Goal: Task Accomplishment & Management: Use online tool/utility

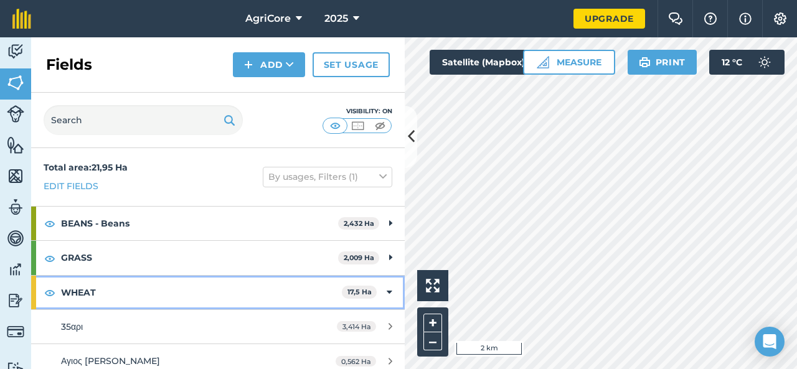
click at [387, 289] on icon at bounding box center [390, 293] width 6 height 14
click at [390, 291] on icon at bounding box center [390, 293] width 3 height 14
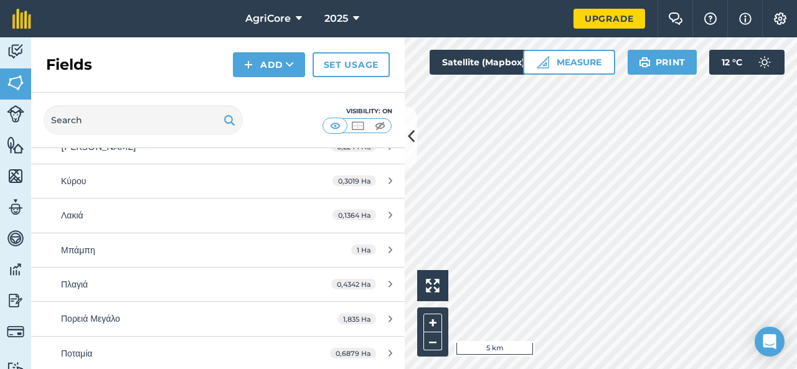
scroll to position [315, 0]
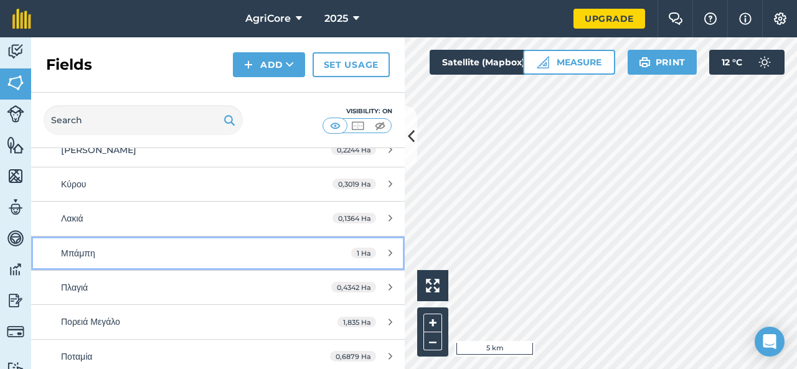
click at [388, 253] on icon at bounding box center [390, 252] width 4 height 9
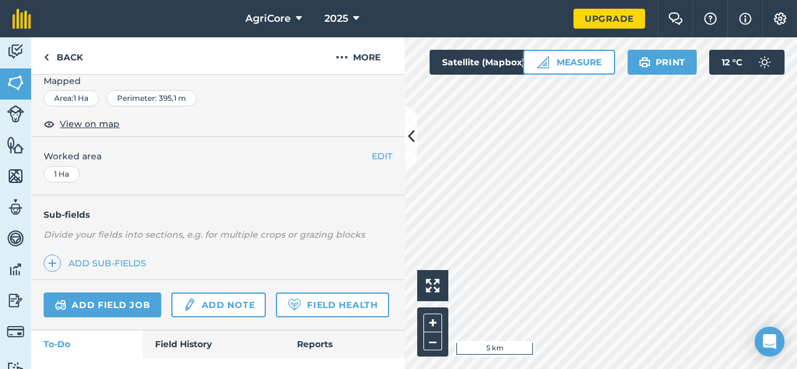
scroll to position [203, 0]
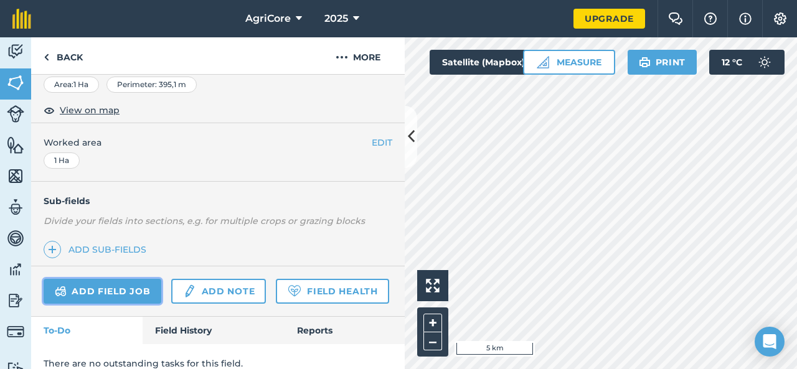
click at [139, 295] on link "Add field job" at bounding box center [103, 291] width 118 height 25
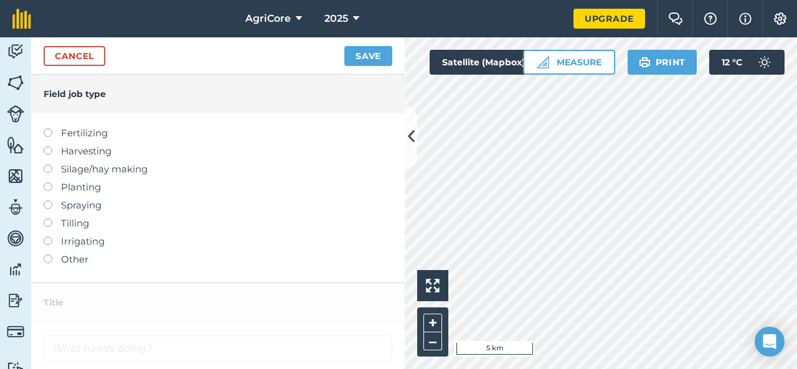
click at [85, 224] on label "Tilling" at bounding box center [218, 223] width 349 height 15
type input "Tilling"
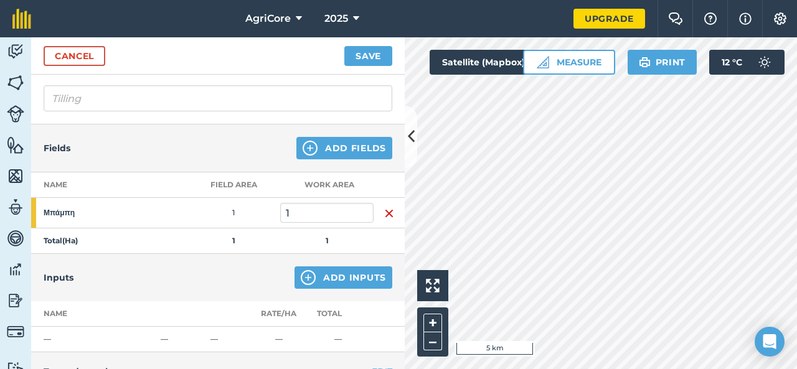
scroll to position [83, 0]
click at [336, 270] on button "Add Inputs" at bounding box center [343, 276] width 98 height 22
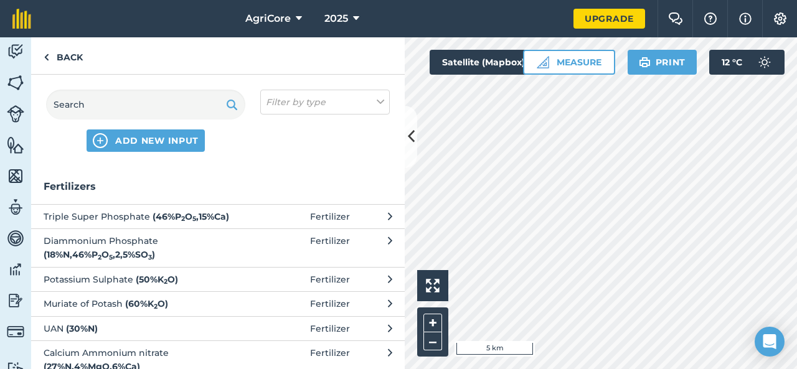
scroll to position [0, 0]
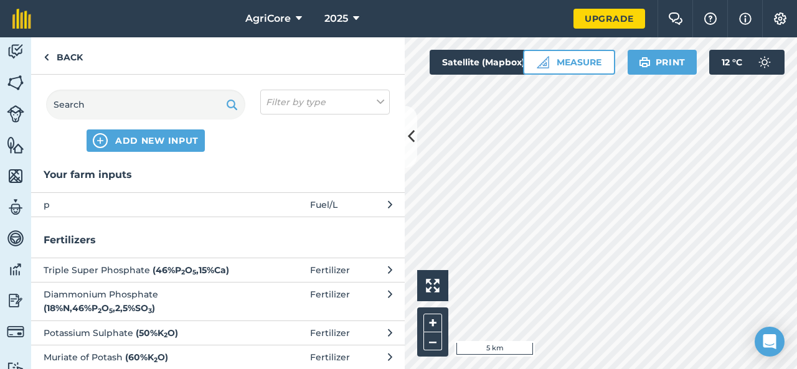
click at [235, 207] on span "p" at bounding box center [146, 205] width 204 height 14
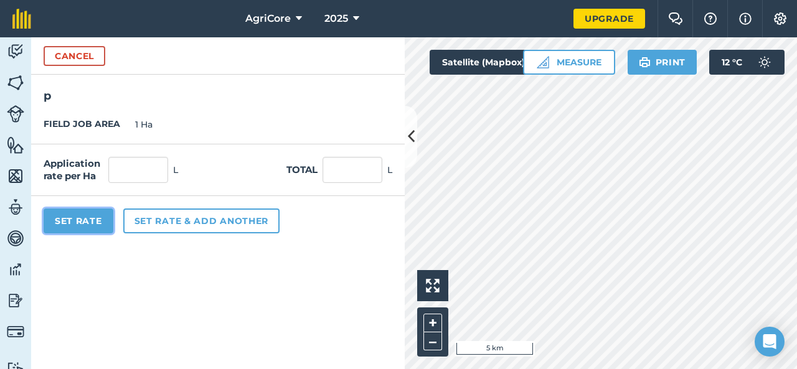
click at [107, 221] on button "Set Rate" at bounding box center [79, 221] width 70 height 25
click at [411, 144] on icon at bounding box center [411, 137] width 7 height 22
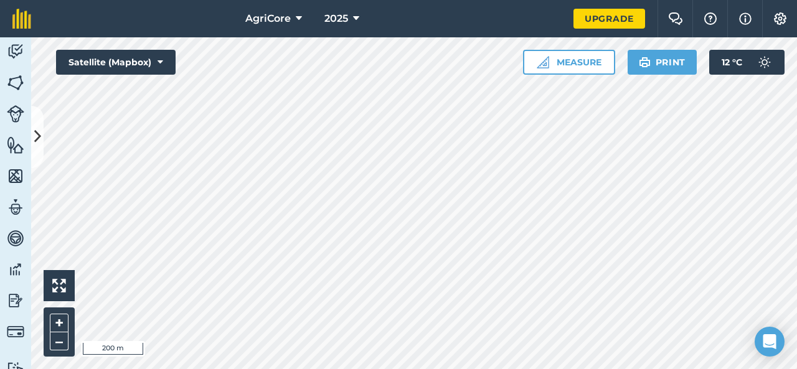
click at [423, 369] on html "AgriCore 2025 Upgrade Farm Chat Help Info Settings Map printing is not availabl…" at bounding box center [398, 184] width 797 height 369
click at [370, 369] on html "AgriCore 2025 Upgrade Farm Chat Help Info Settings Map printing is not availabl…" at bounding box center [398, 184] width 797 height 369
click at [428, 369] on html "AgriCore 2025 Upgrade Farm Chat Help Info Settings Map printing is not availabl…" at bounding box center [398, 184] width 797 height 369
click at [170, 0] on html "AgriCore 2025 Upgrade Farm Chat Help Info Settings Map printing is not availabl…" at bounding box center [398, 184] width 797 height 369
click at [42, 153] on button at bounding box center [37, 137] width 12 height 62
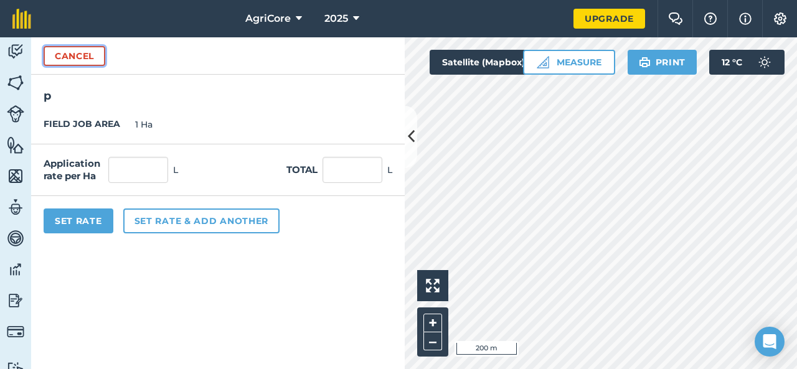
click at [91, 58] on button "Cancel" at bounding box center [75, 56] width 62 height 20
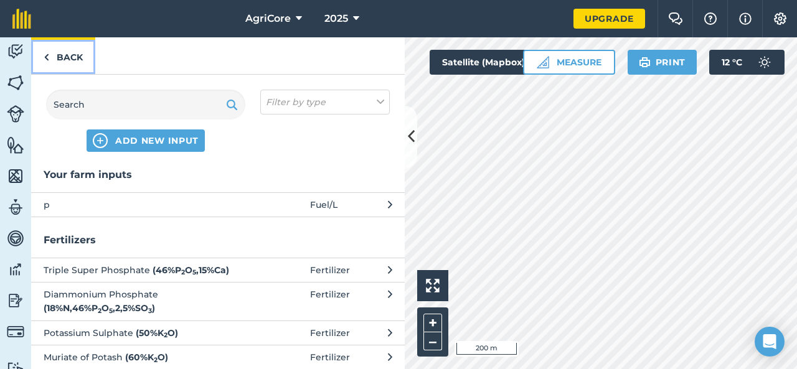
click at [71, 59] on link "Back" at bounding box center [63, 55] width 64 height 37
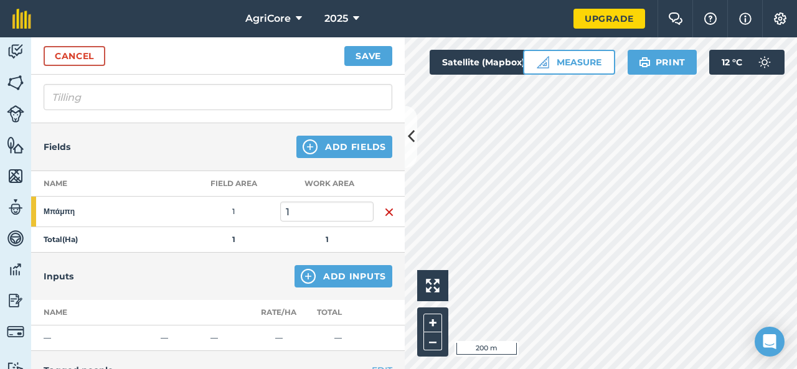
click at [384, 212] on img "button" at bounding box center [389, 212] width 10 height 15
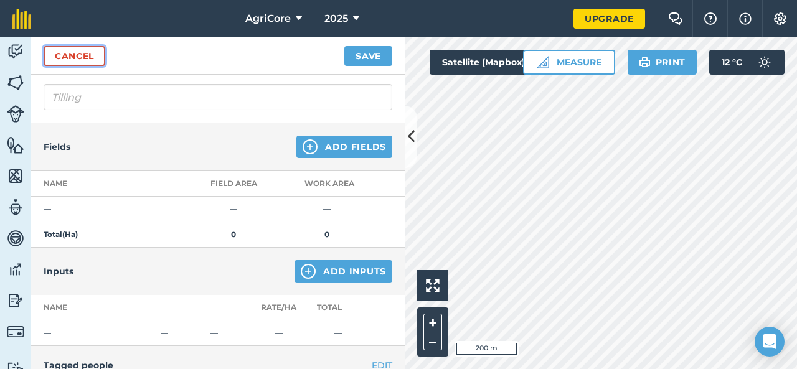
click at [85, 50] on link "Cancel" at bounding box center [75, 56] width 62 height 20
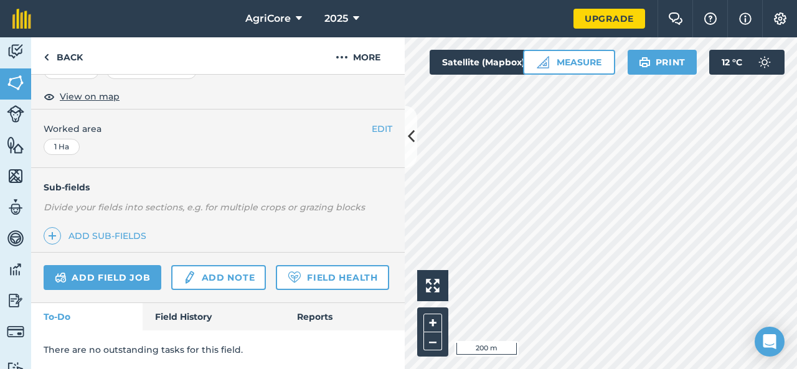
scroll to position [248, 0]
click at [209, 306] on link "Field History" at bounding box center [213, 316] width 141 height 27
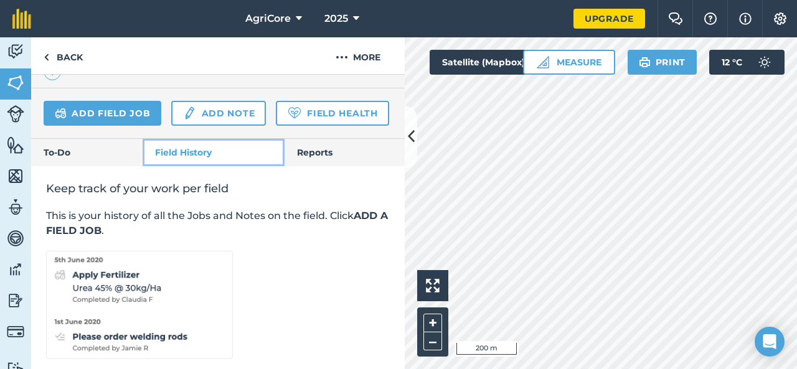
scroll to position [430, 0]
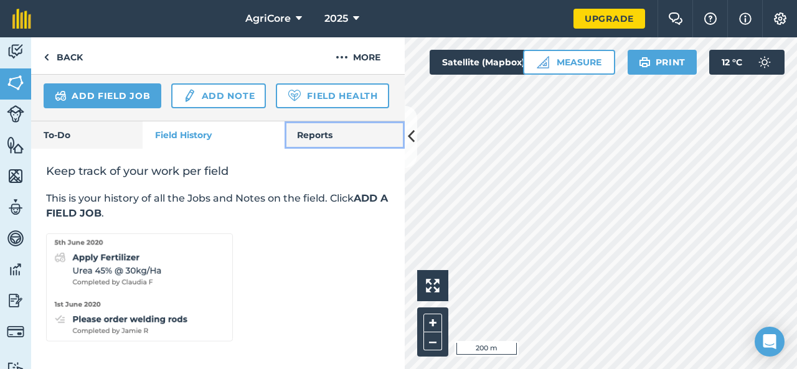
click at [323, 128] on link "Reports" at bounding box center [344, 134] width 120 height 27
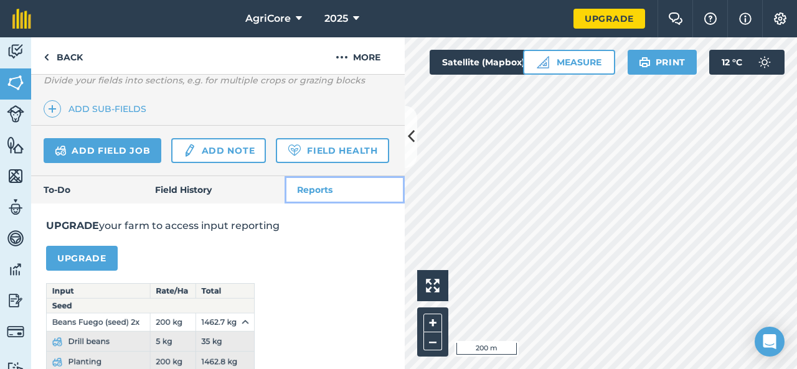
scroll to position [337, 0]
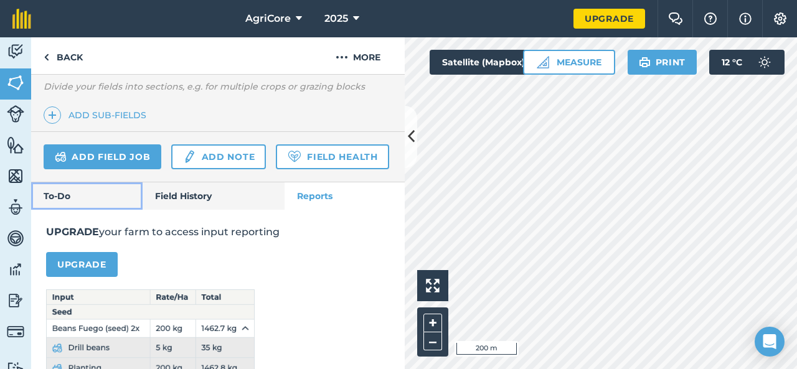
click at [56, 210] on link "To-Do" at bounding box center [86, 195] width 111 height 27
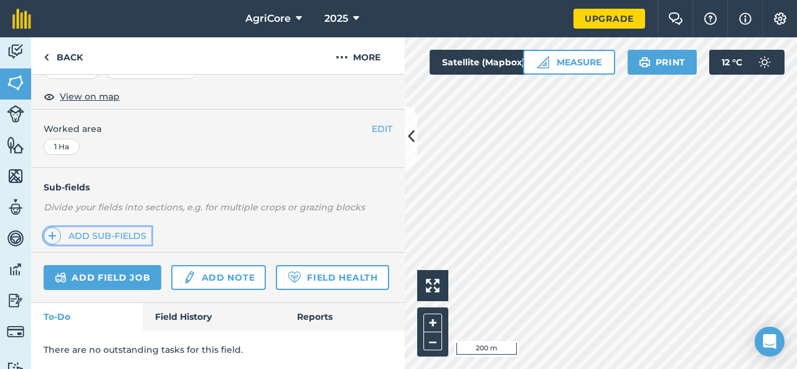
click at [93, 227] on link "Add sub-fields" at bounding box center [98, 235] width 108 height 17
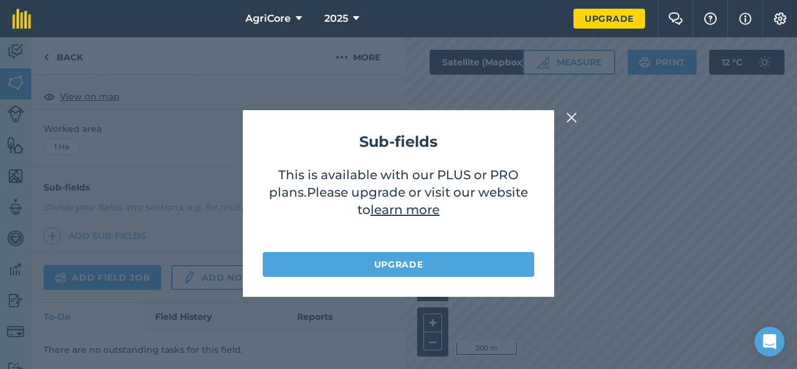
click at [566, 116] on img at bounding box center [571, 117] width 11 height 15
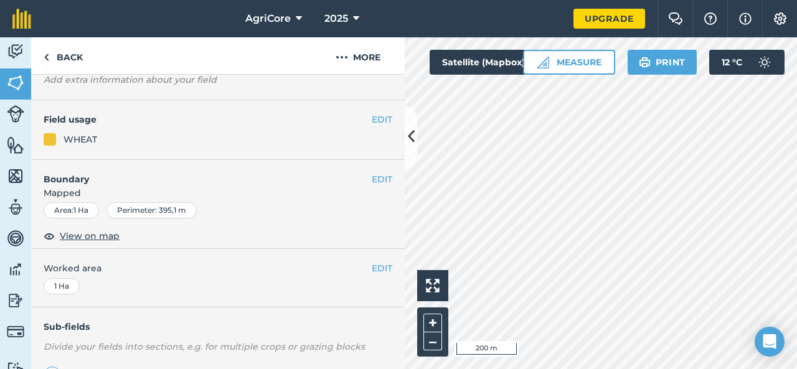
scroll to position [78, 0]
click at [85, 235] on span "View on map" at bounding box center [90, 235] width 60 height 14
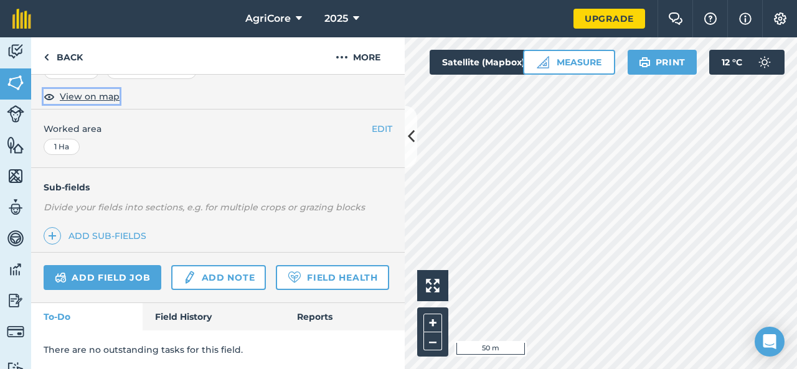
scroll to position [248, 0]
click at [187, 270] on img at bounding box center [189, 277] width 14 height 15
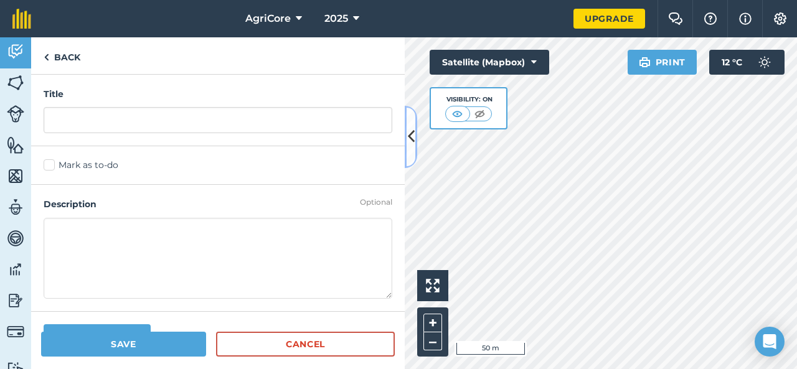
click at [411, 126] on icon at bounding box center [411, 137] width 7 height 22
